Goal: Submit feedback/report problem

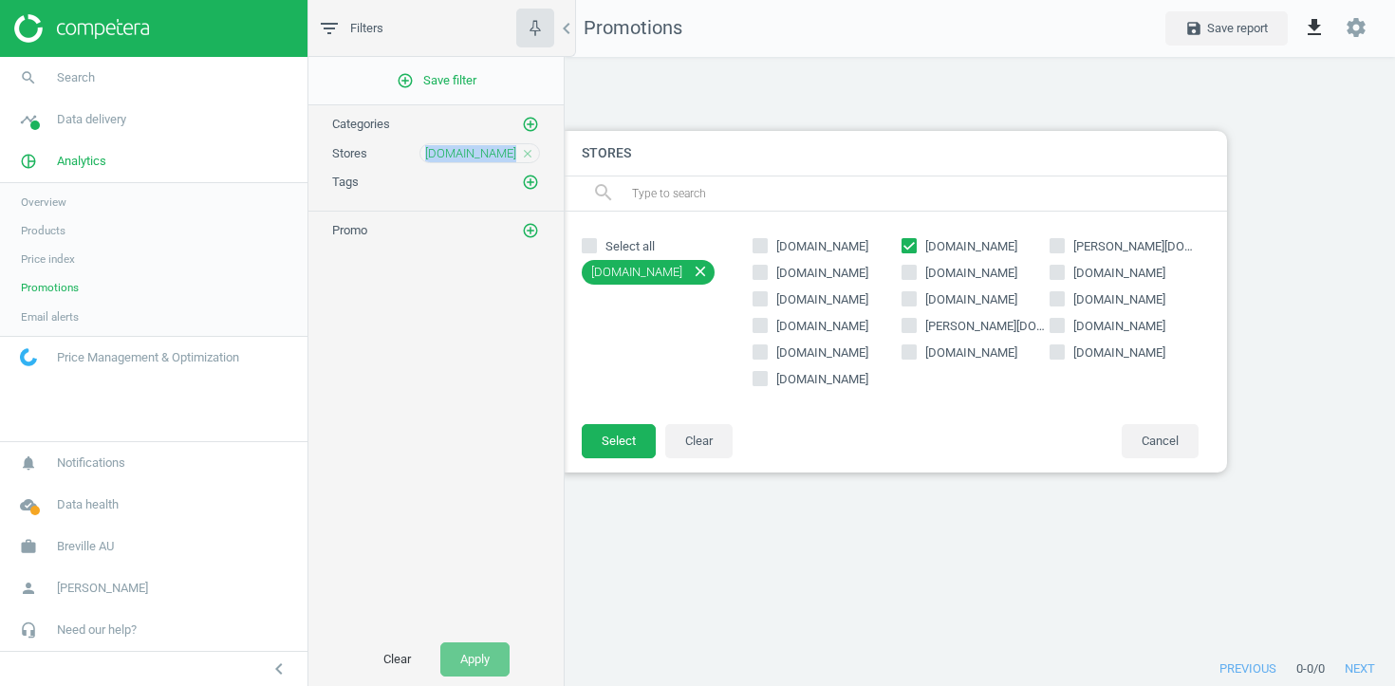
scroll to position [596, 831]
click at [54, 233] on span "Products" at bounding box center [43, 230] width 45 height 15
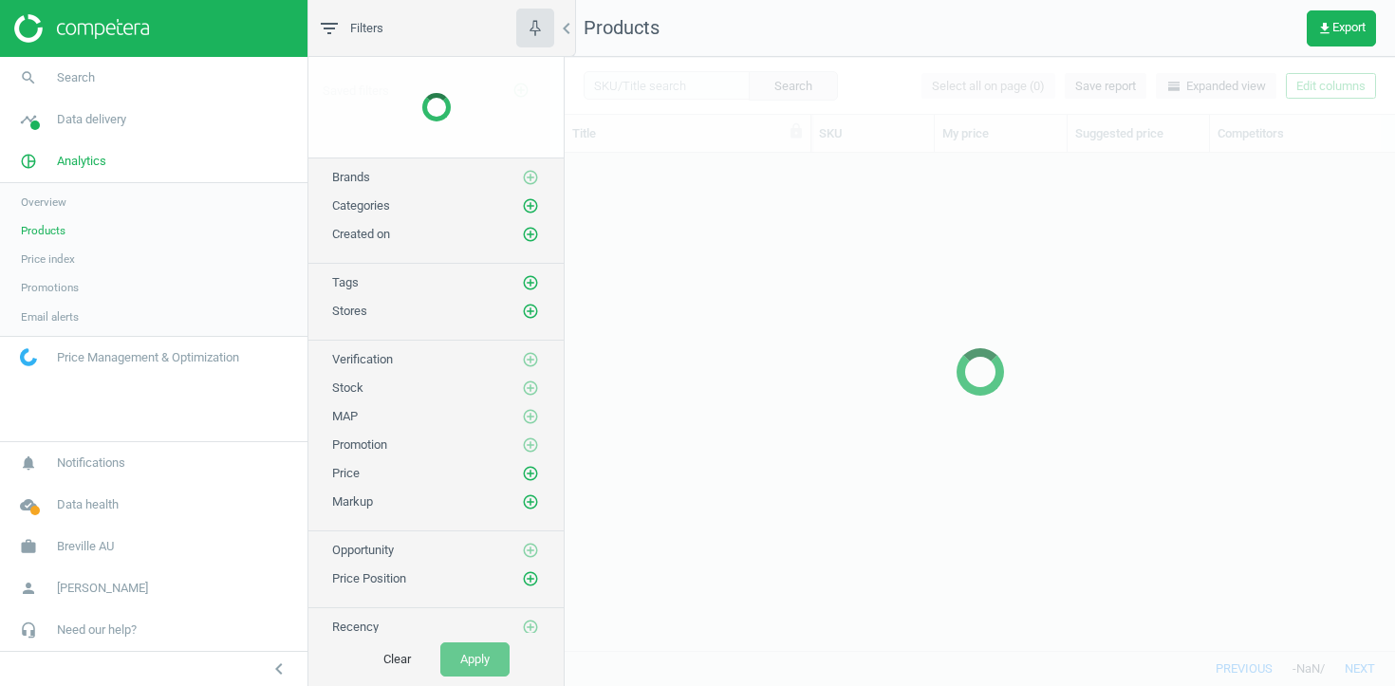
scroll to position [497, 830]
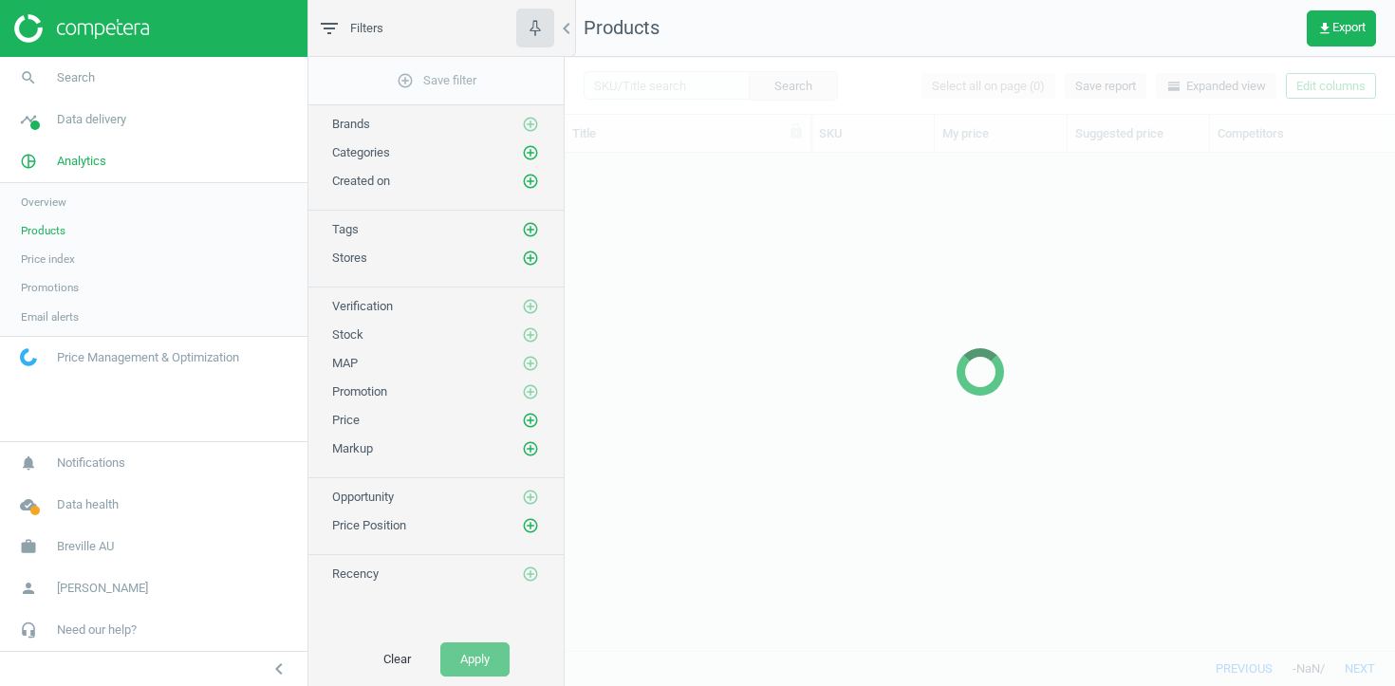
click at [1335, 85] on div at bounding box center [980, 371] width 830 height 629
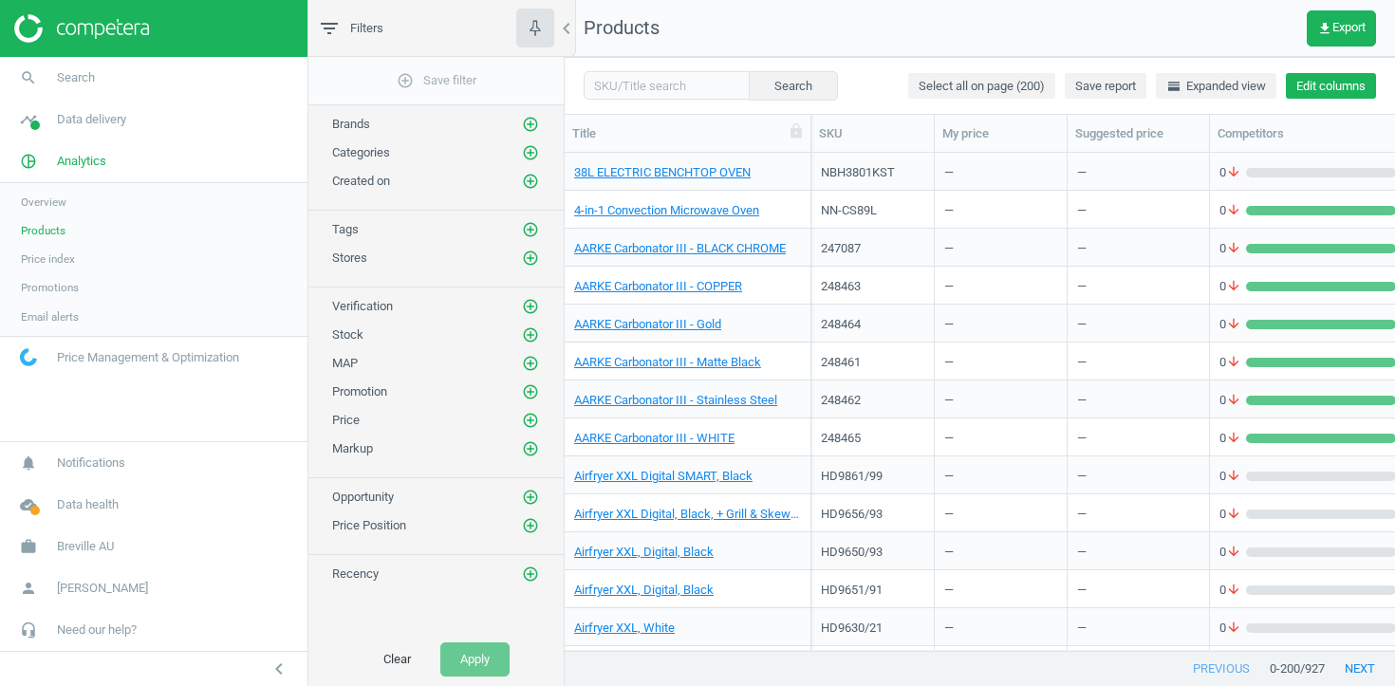
click at [1334, 85] on button "Edit columns" at bounding box center [1331, 86] width 90 height 27
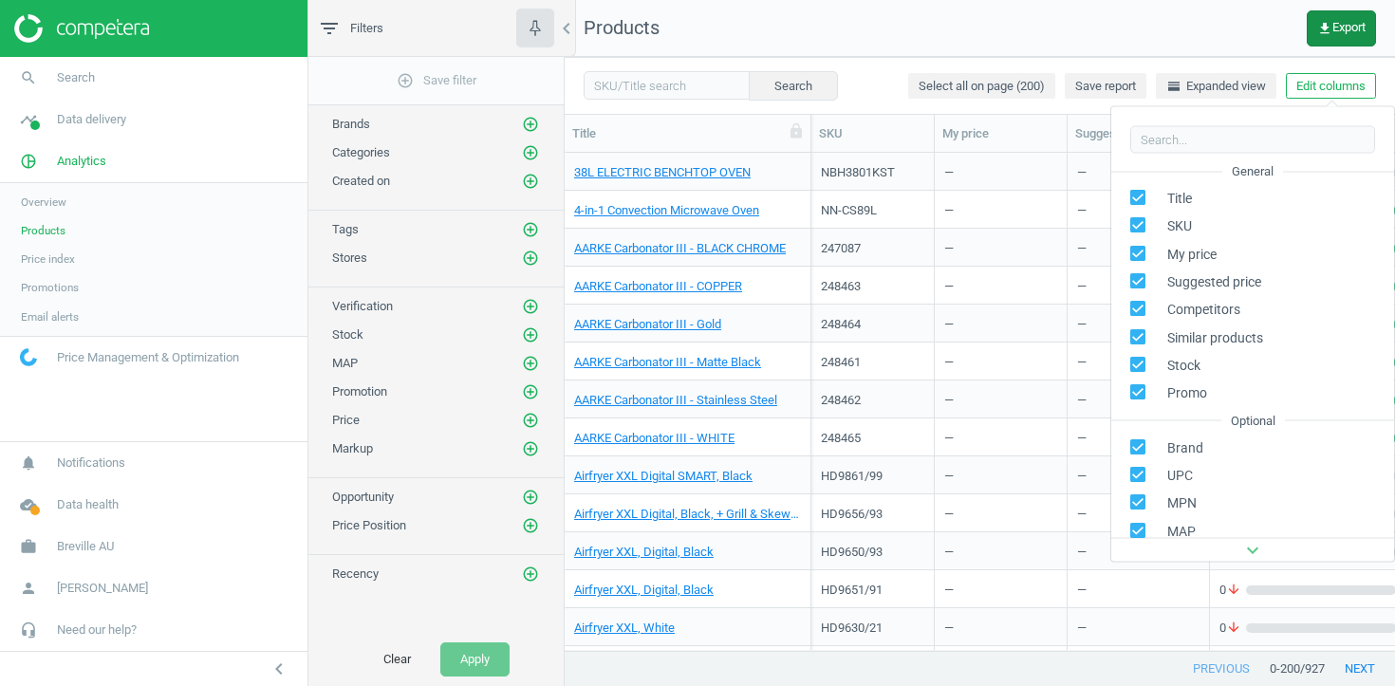
click at [1349, 27] on span "get_app Export" at bounding box center [1341, 28] width 48 height 15
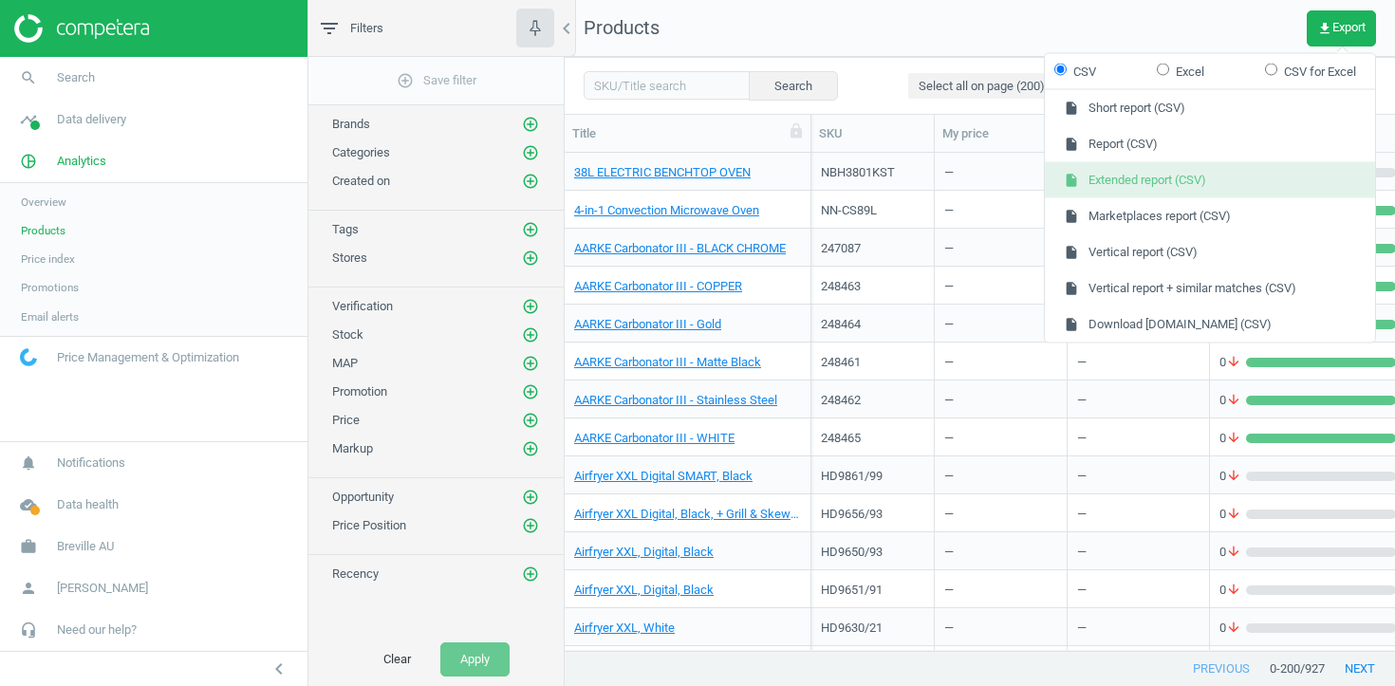
click at [1283, 182] on button "insert_drive_file Extended report (CSV)" at bounding box center [1210, 180] width 330 height 36
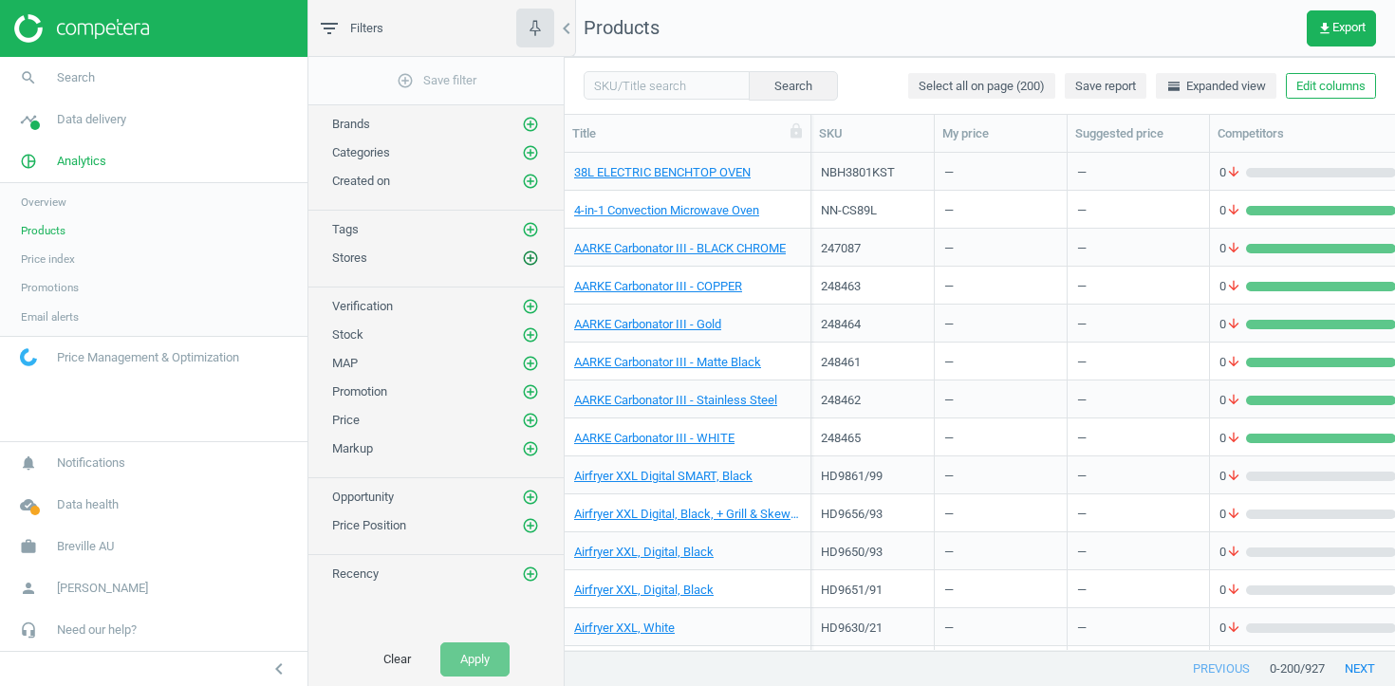
click at [532, 254] on icon "add_circle_outline" at bounding box center [530, 258] width 17 height 17
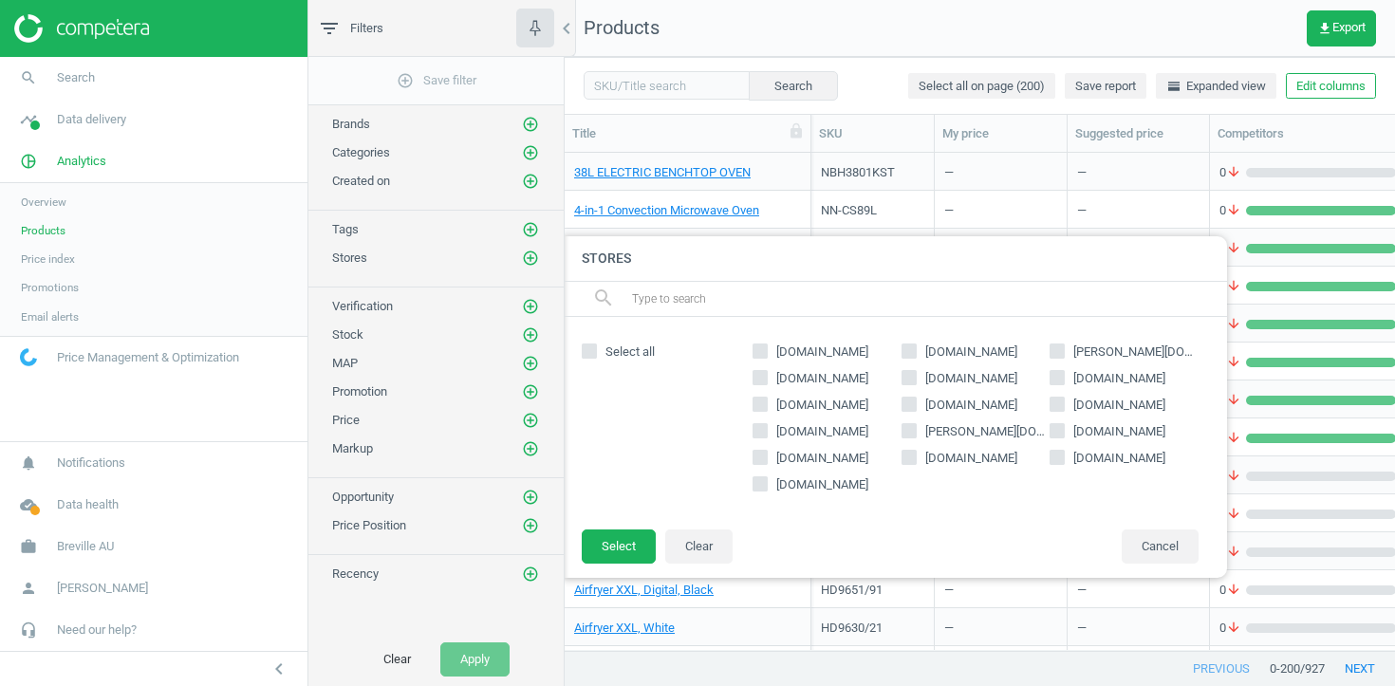
click at [797, 379] on span "jbhifi.com.au" at bounding box center [823, 378] width 100 height 17
click at [767, 379] on input "jbhifi.com.au" at bounding box center [761, 377] width 12 height 12
checkbox input "true"
click at [589, 554] on button "Select" at bounding box center [619, 547] width 74 height 34
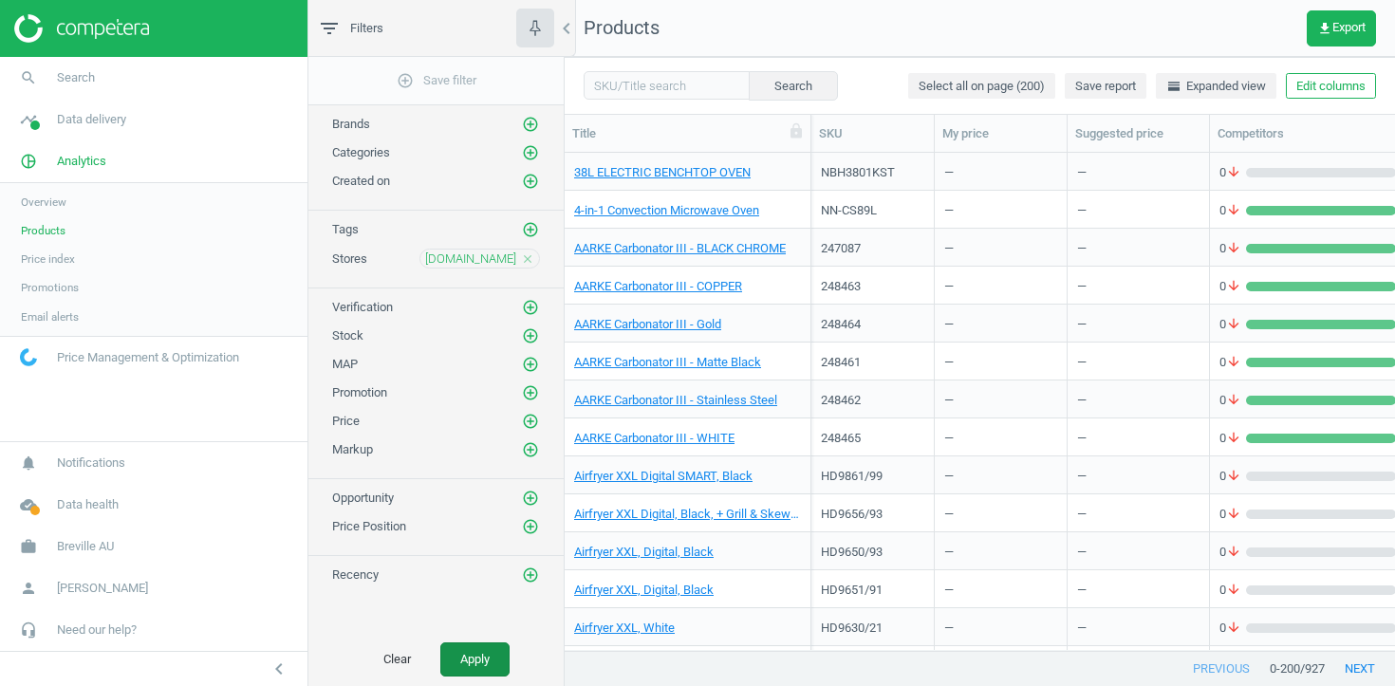
click at [472, 672] on button "Apply" at bounding box center [474, 660] width 69 height 34
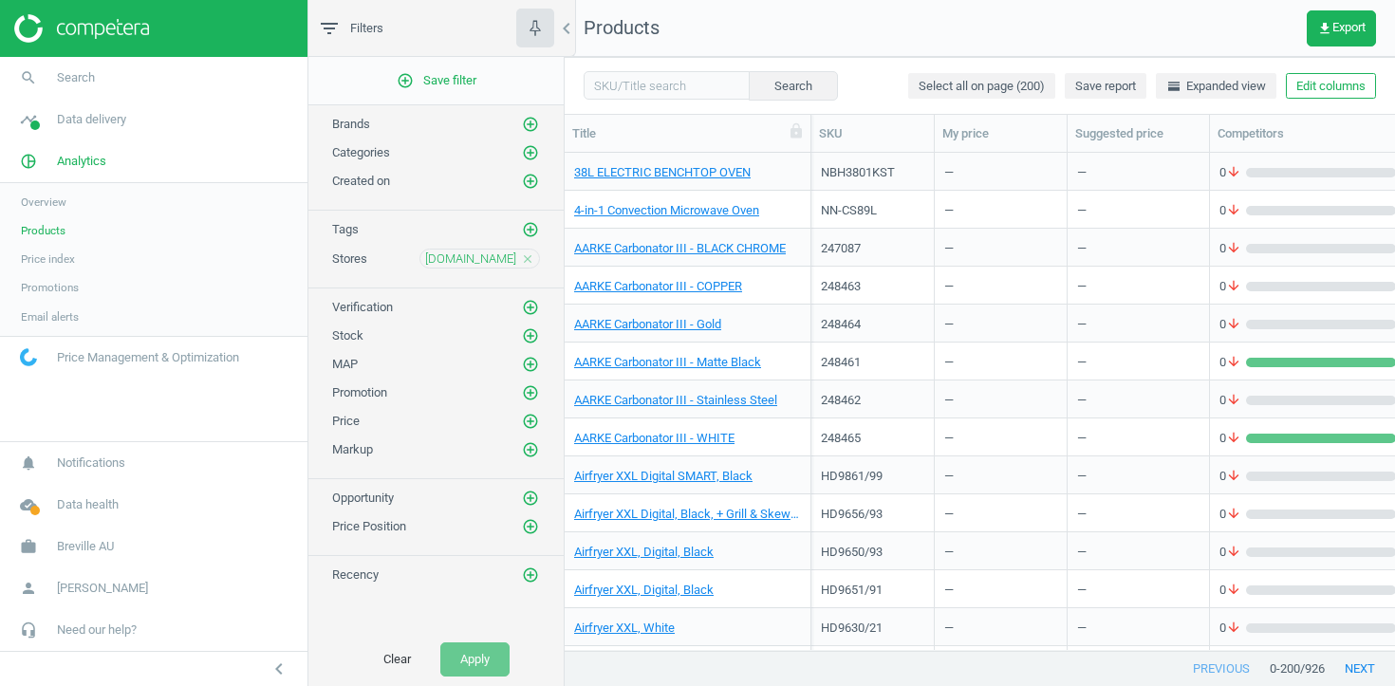
click at [73, 287] on span "Promotions" at bounding box center [50, 287] width 58 height 15
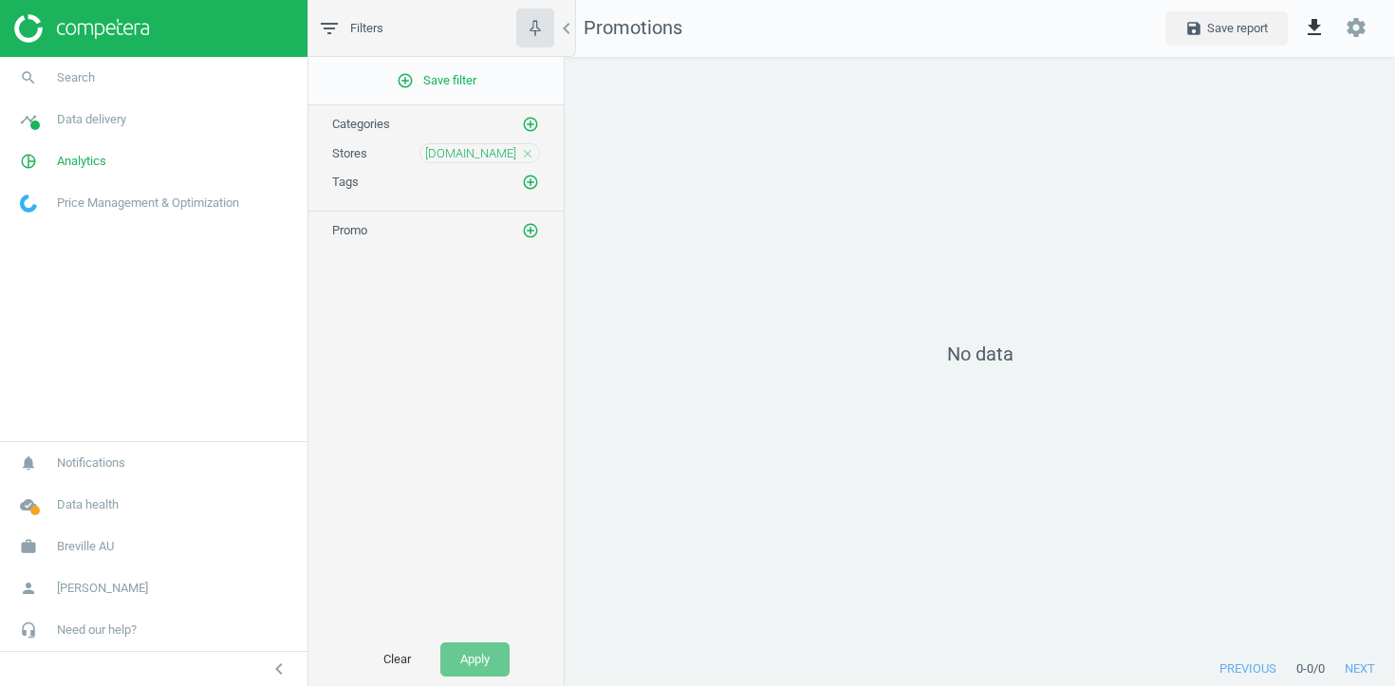
scroll to position [596, 831]
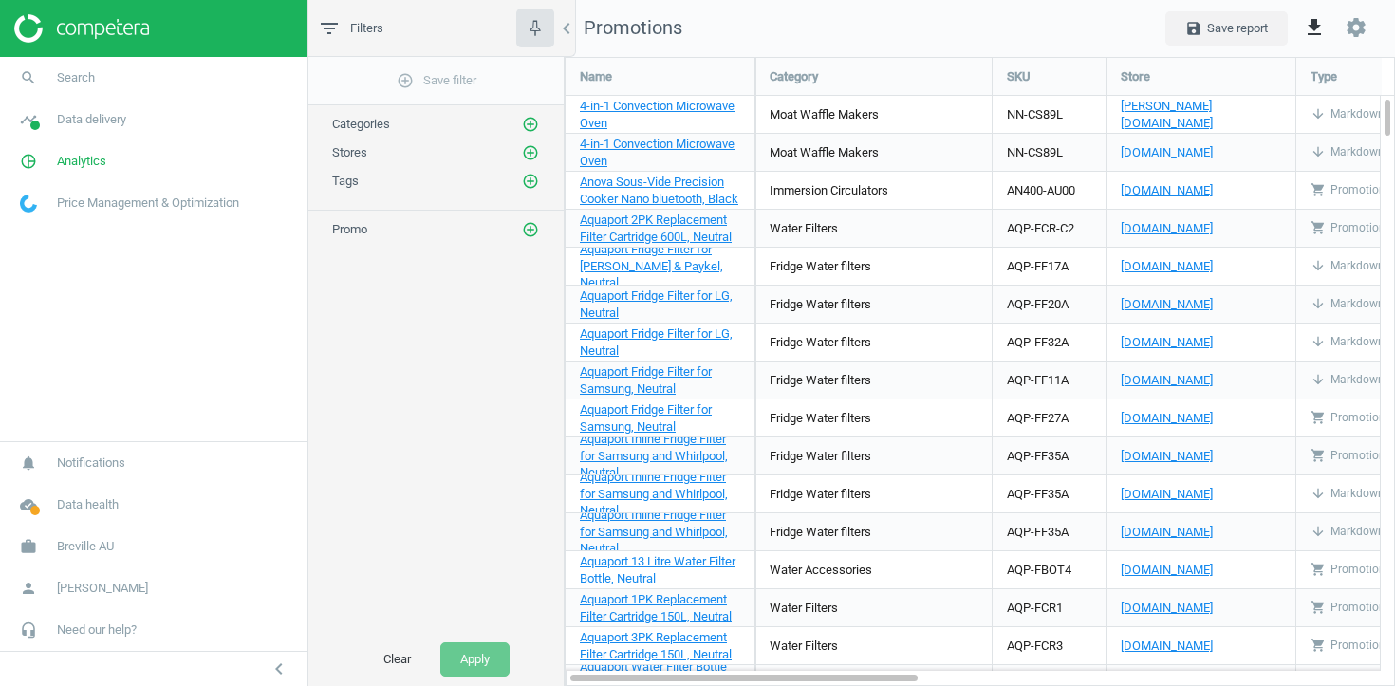
scroll to position [630, 831]
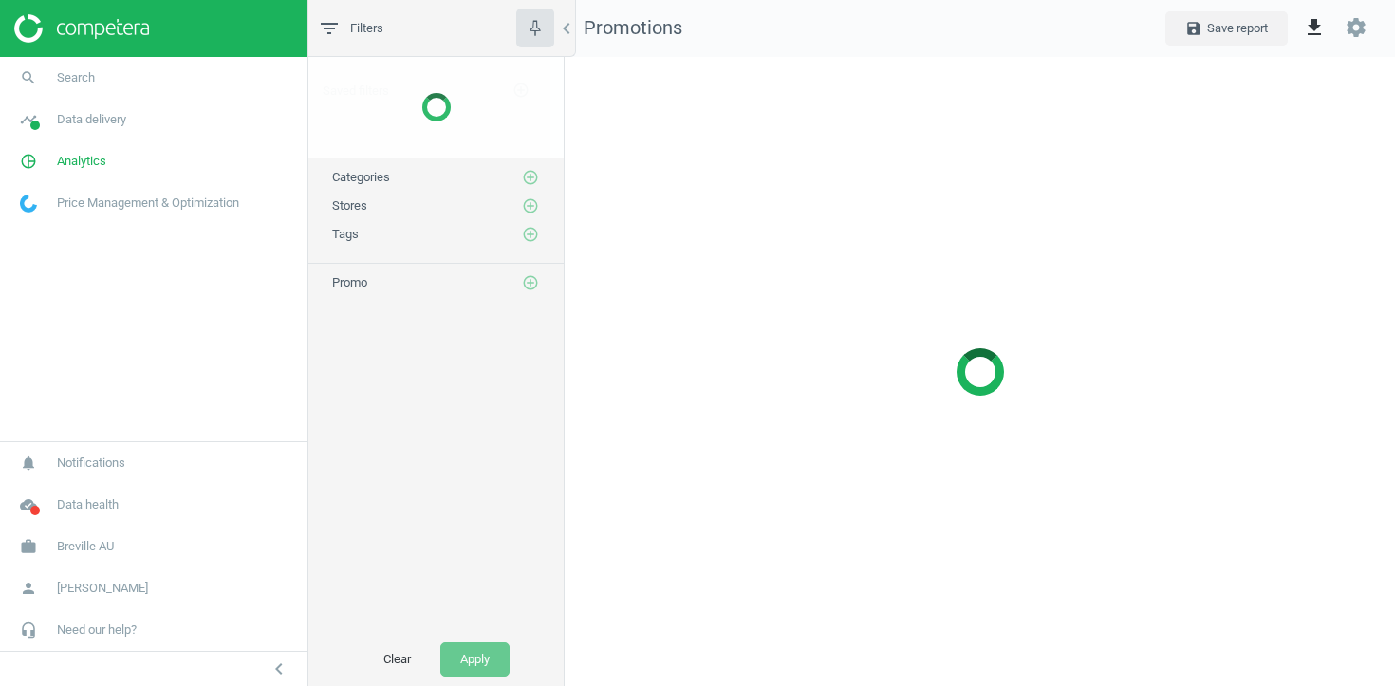
scroll to position [630, 831]
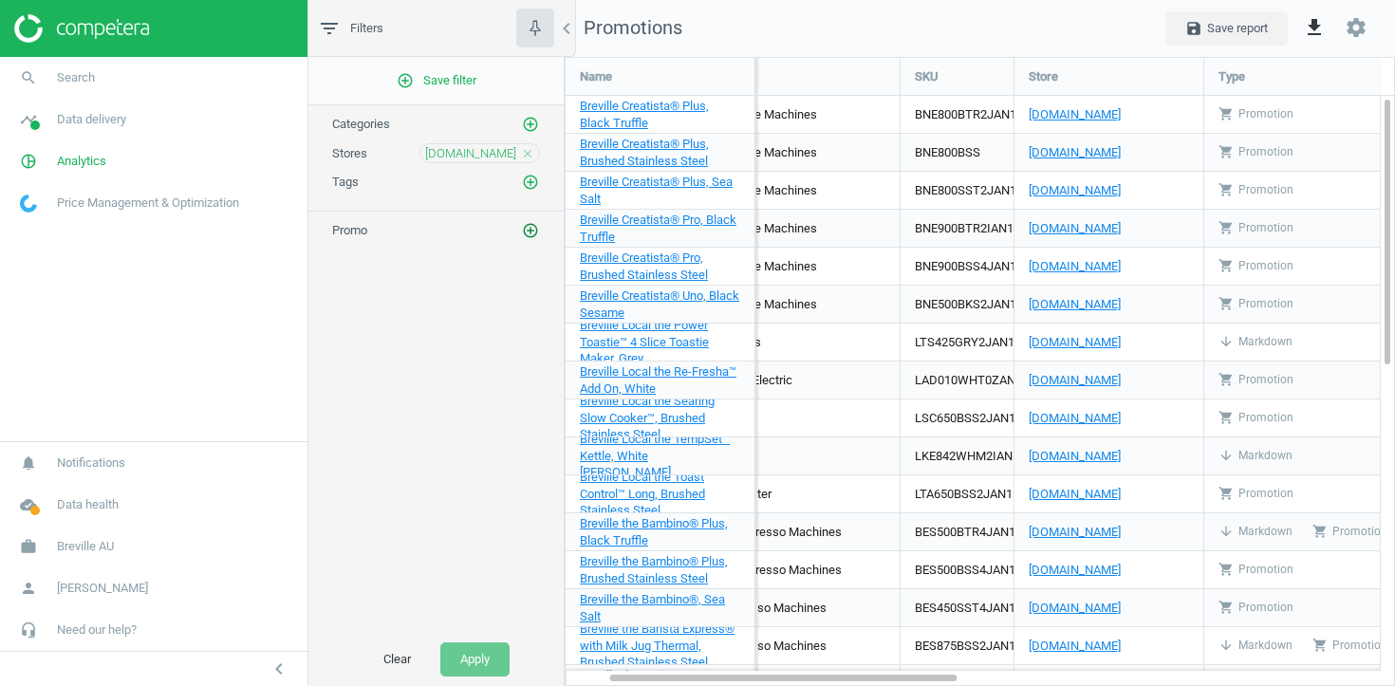
click at [537, 232] on icon "add_circle_outline" at bounding box center [530, 230] width 17 height 17
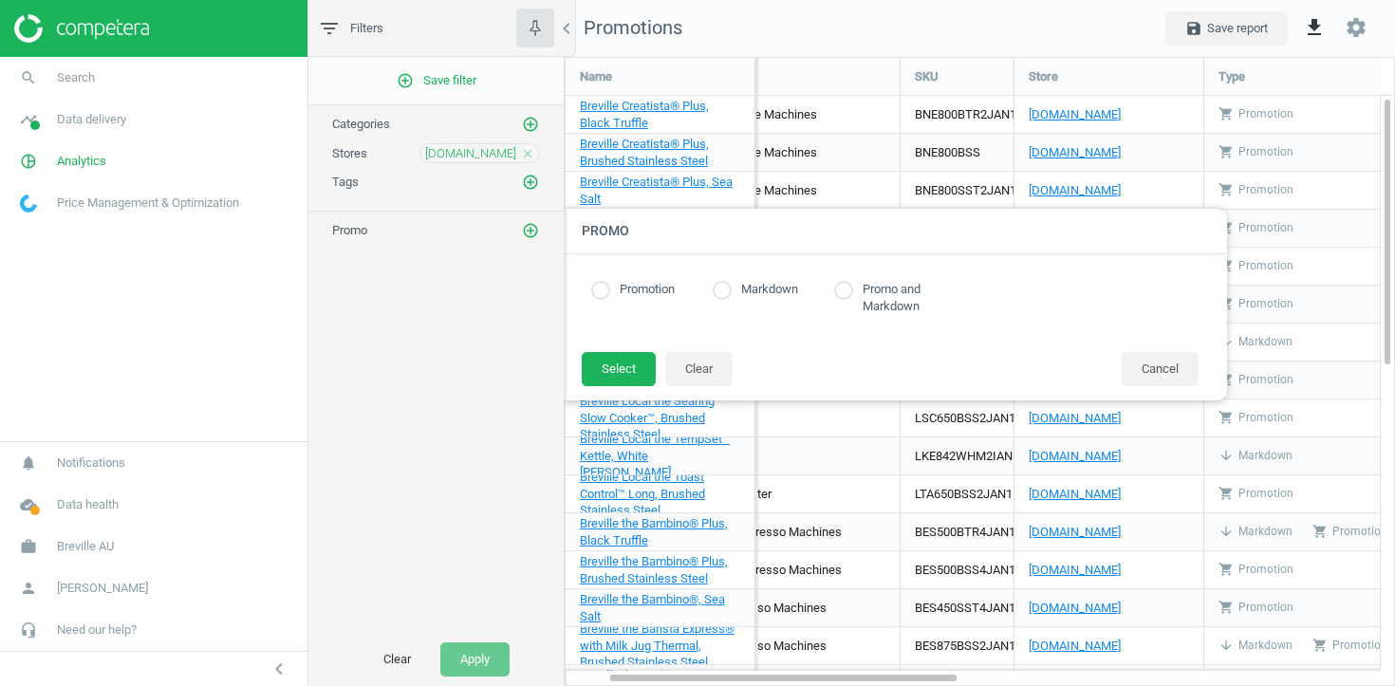
click at [841, 289] on input "radio" at bounding box center [843, 290] width 19 height 19
radio input "true"
click at [640, 384] on button "Select" at bounding box center [619, 369] width 74 height 34
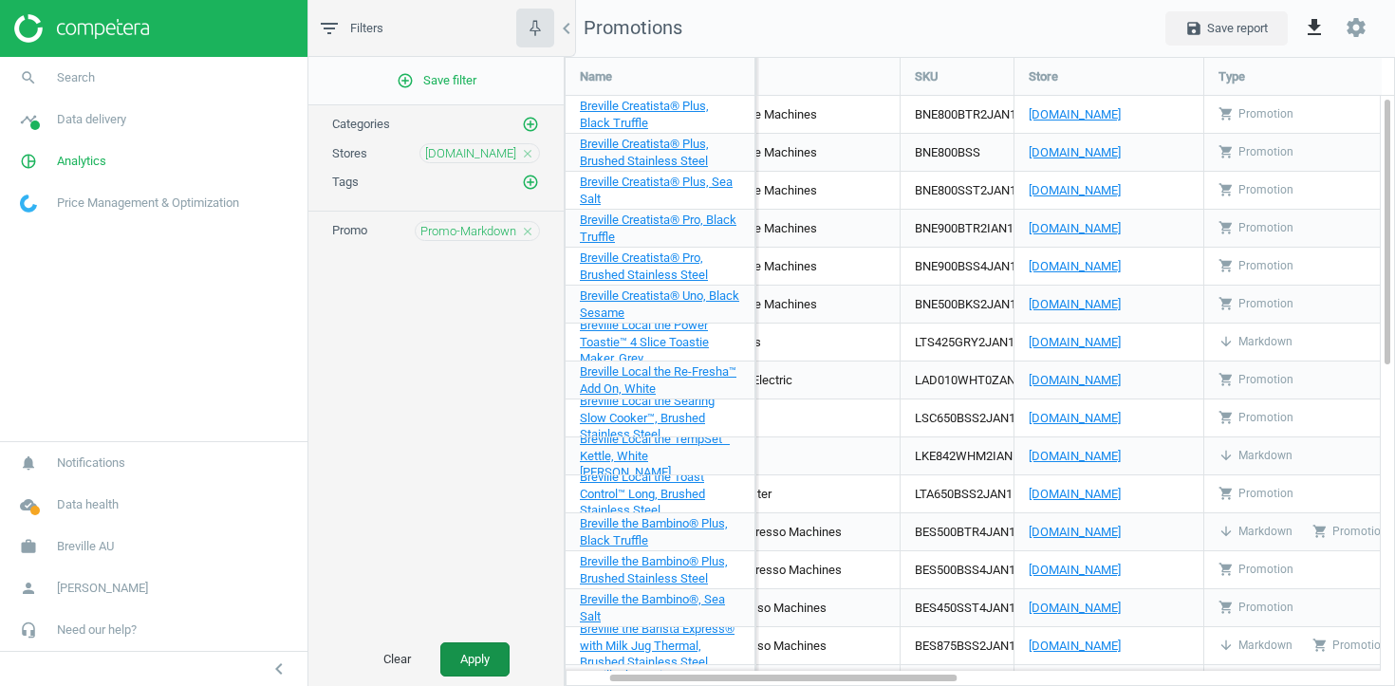
click at [472, 655] on button "Apply" at bounding box center [474, 660] width 69 height 34
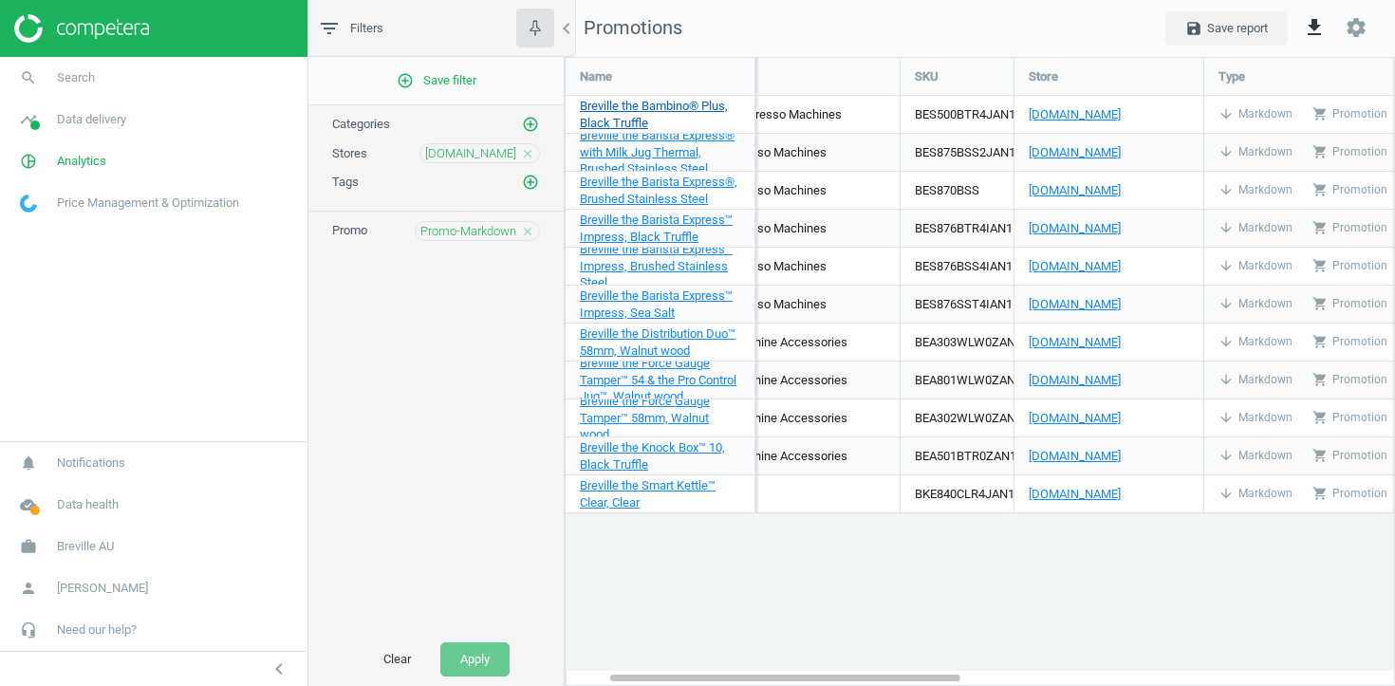
click at [668, 116] on link "Breville the Bambino® Plus, Black Truffle" at bounding box center [660, 115] width 160 height 34
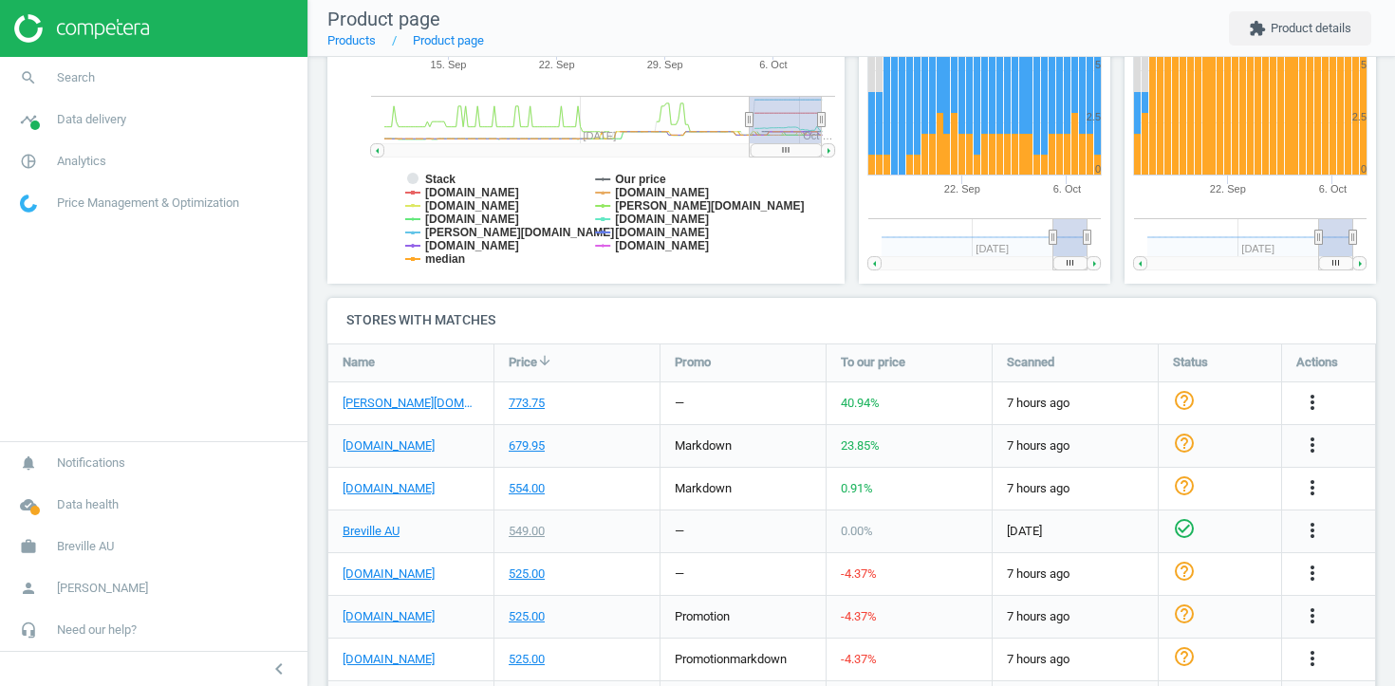
scroll to position [419, 0]
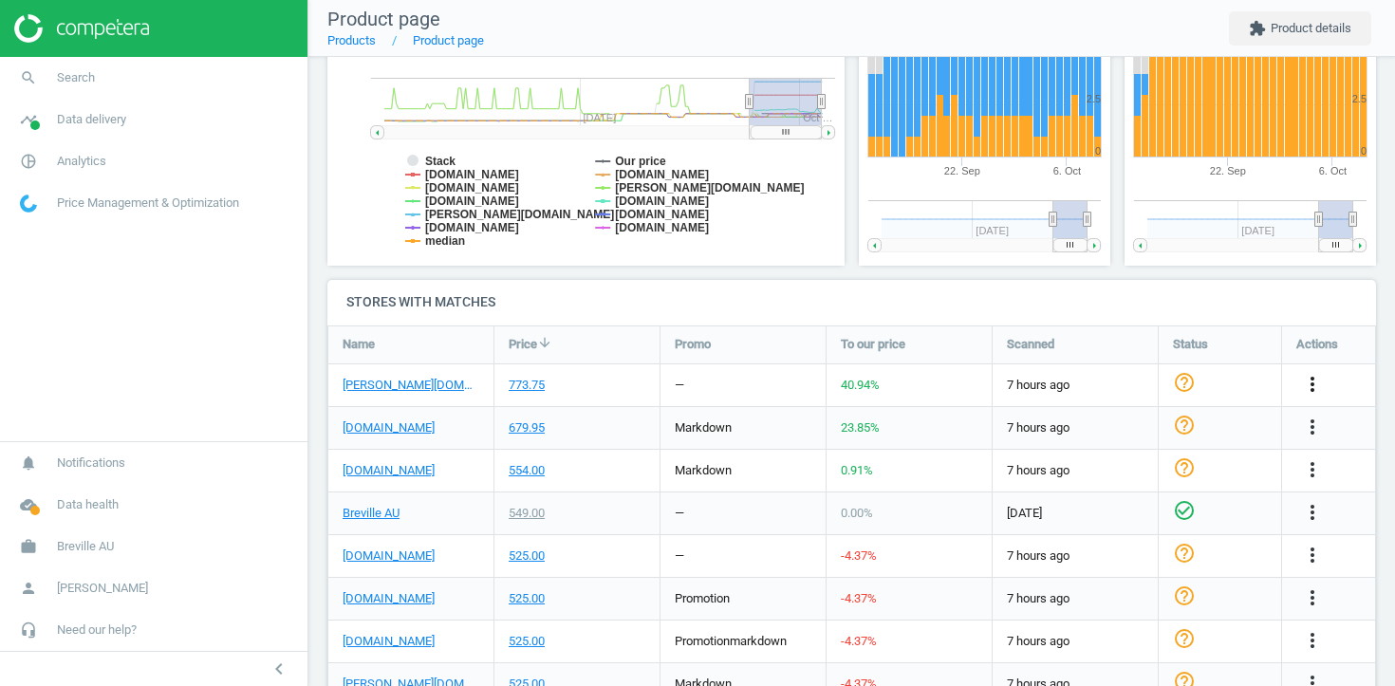
click at [1312, 390] on icon "more_vert" at bounding box center [1312, 384] width 23 height 23
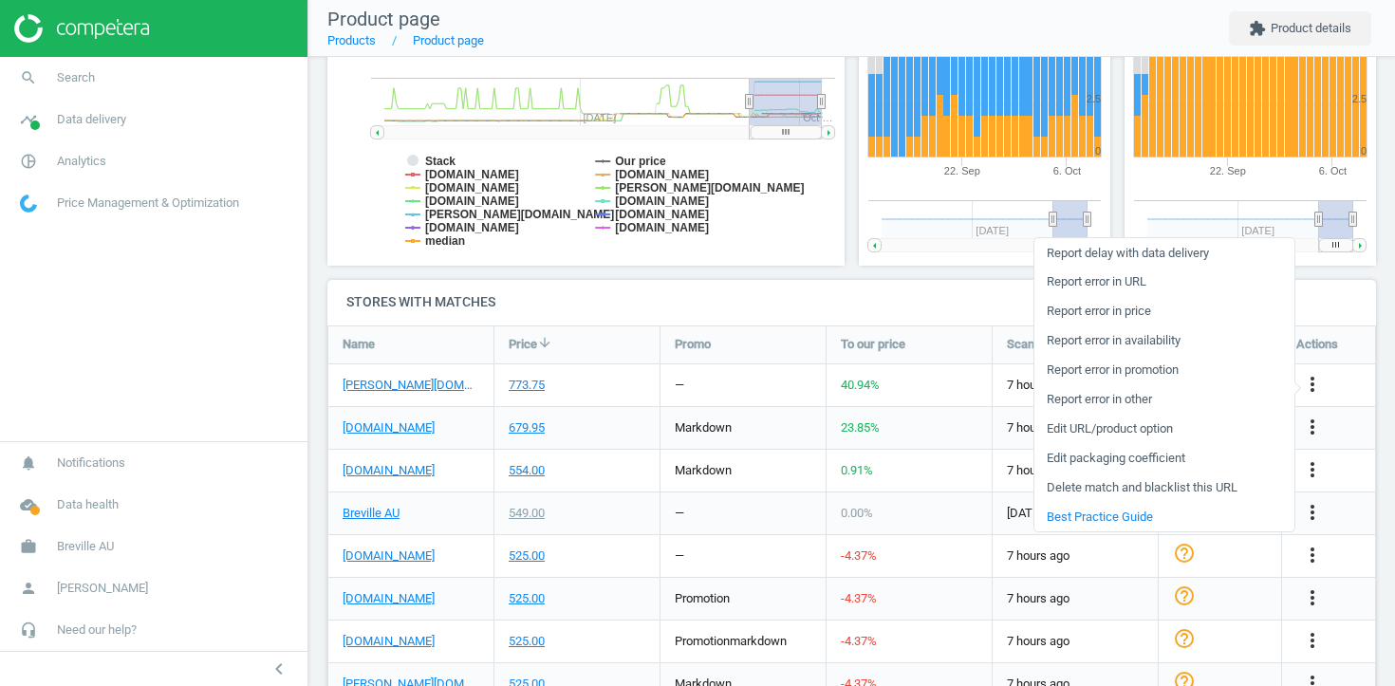
click at [1159, 279] on link "Report error in URL" at bounding box center [1165, 282] width 260 height 29
